Goal: Task Accomplishment & Management: Manage account settings

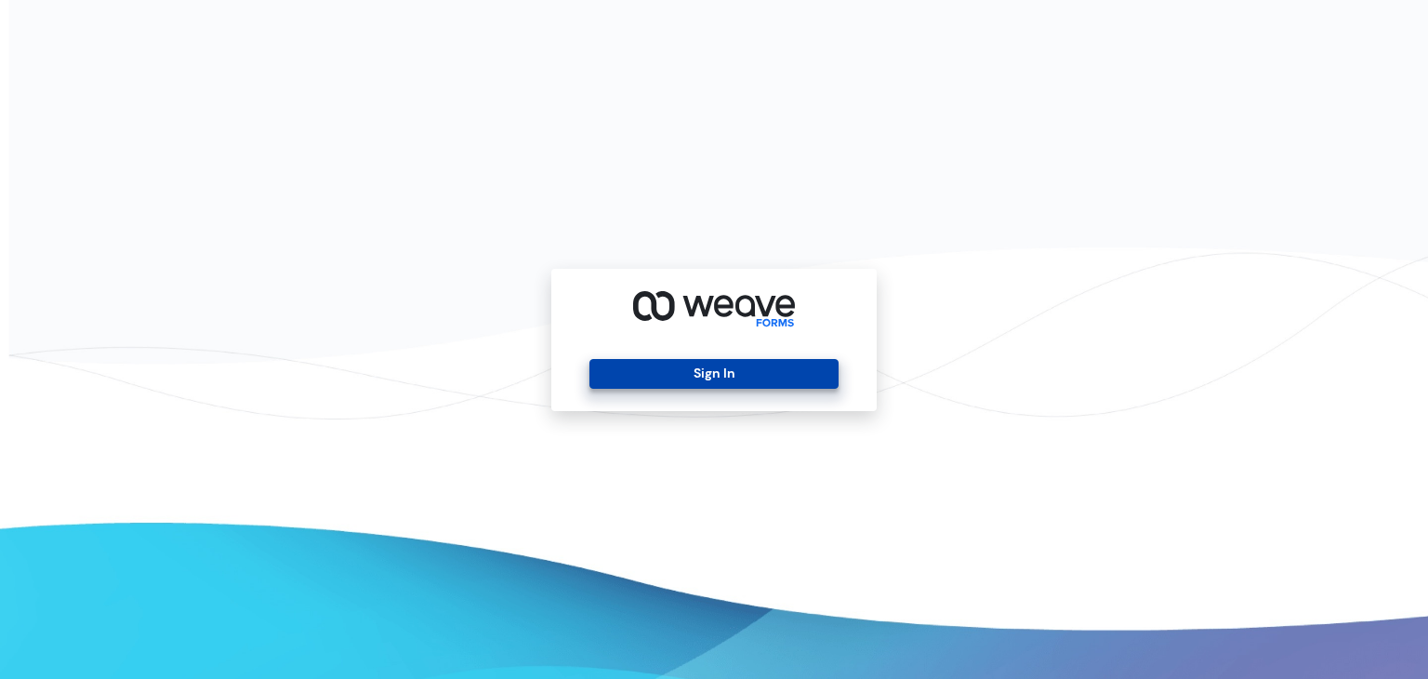
click at [684, 366] on button "Sign In" at bounding box center [713, 374] width 248 height 30
